Goal: Obtain resource: Download file/media

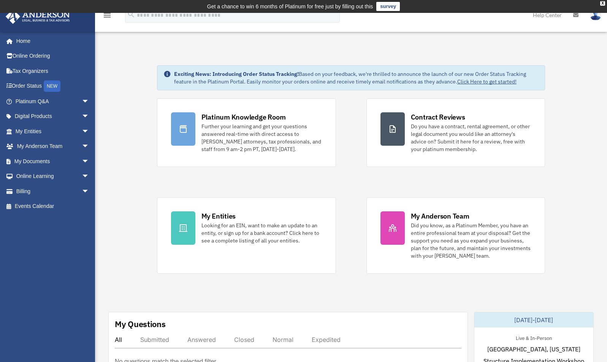
click at [82, 160] on span "arrow_drop_down" at bounding box center [89, 162] width 15 height 16
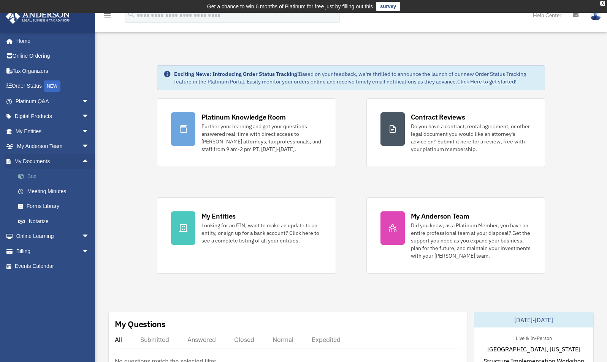
click at [28, 180] on link "Box" at bounding box center [56, 176] width 90 height 15
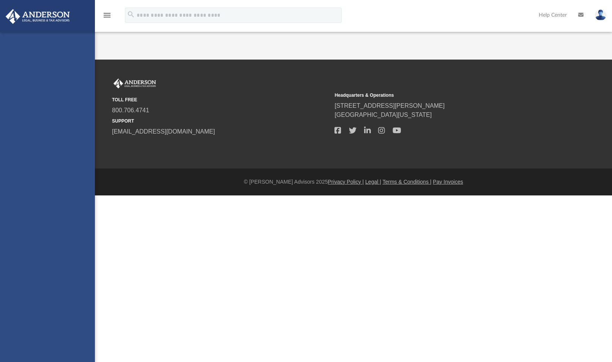
click at [28, 177] on div "[EMAIL_ADDRESS][DOMAIN_NAME] Sign Out [EMAIL_ADDRESS][DOMAIN_NAME] Home Online …" at bounding box center [47, 213] width 95 height 362
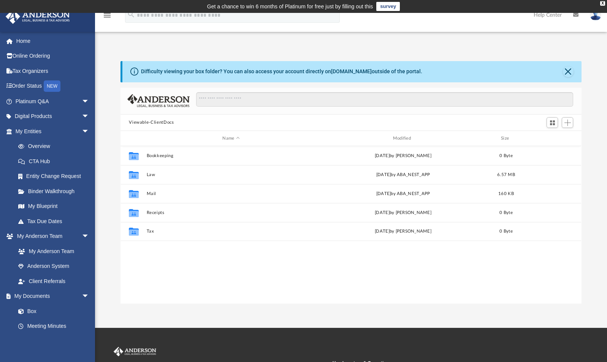
scroll to position [167, 455]
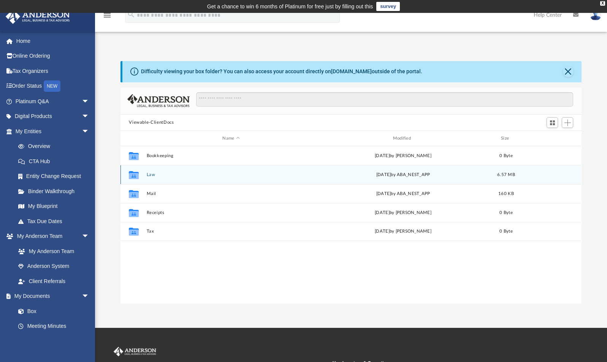
click at [134, 175] on icon "grid" at bounding box center [134, 176] width 10 height 6
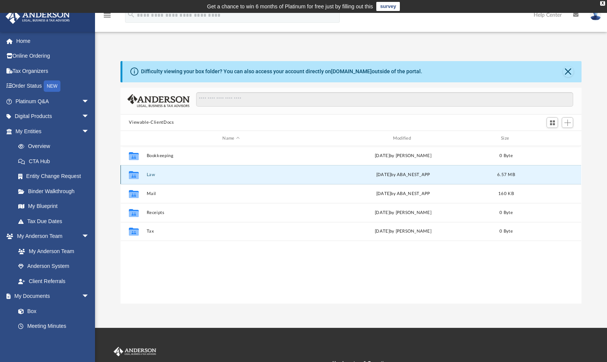
click at [134, 175] on icon "grid" at bounding box center [134, 176] width 10 height 6
drag, startPoint x: 134, startPoint y: 175, endPoint x: 144, endPoint y: 174, distance: 10.3
click at [144, 174] on div "Collaborated Folder Law [DATE] by ABA_NEST_APP 6.57 MB" at bounding box center [350, 174] width 460 height 19
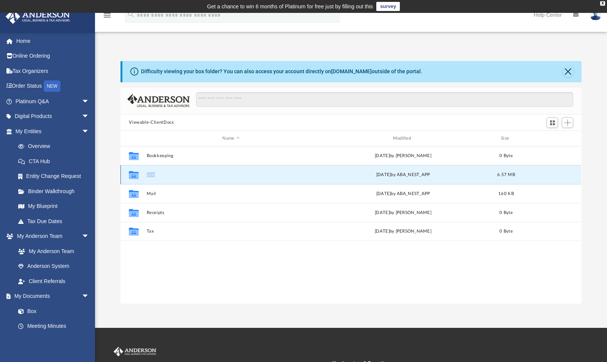
click at [144, 174] on div "Collaborated Folder Law [DATE] by ABA_NEST_APP 6.57 MB" at bounding box center [350, 174] width 460 height 19
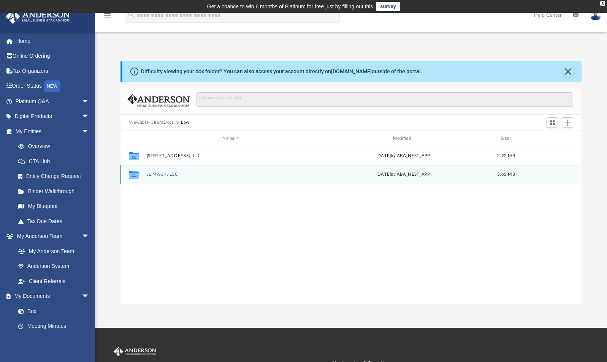
click at [148, 175] on button "JLIMACK, LLC" at bounding box center [231, 174] width 169 height 5
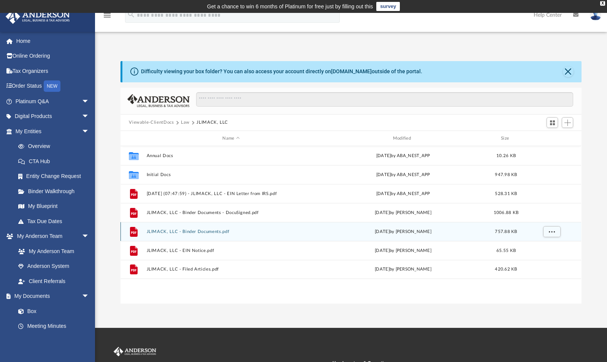
click at [175, 232] on button "JLIMACK, LLC - Binder Documents.pdf" at bounding box center [231, 231] width 169 height 5
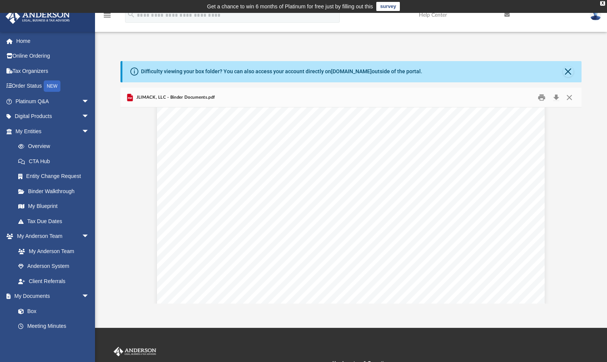
scroll to position [4159, 0]
